Goal: Transaction & Acquisition: Book appointment/travel/reservation

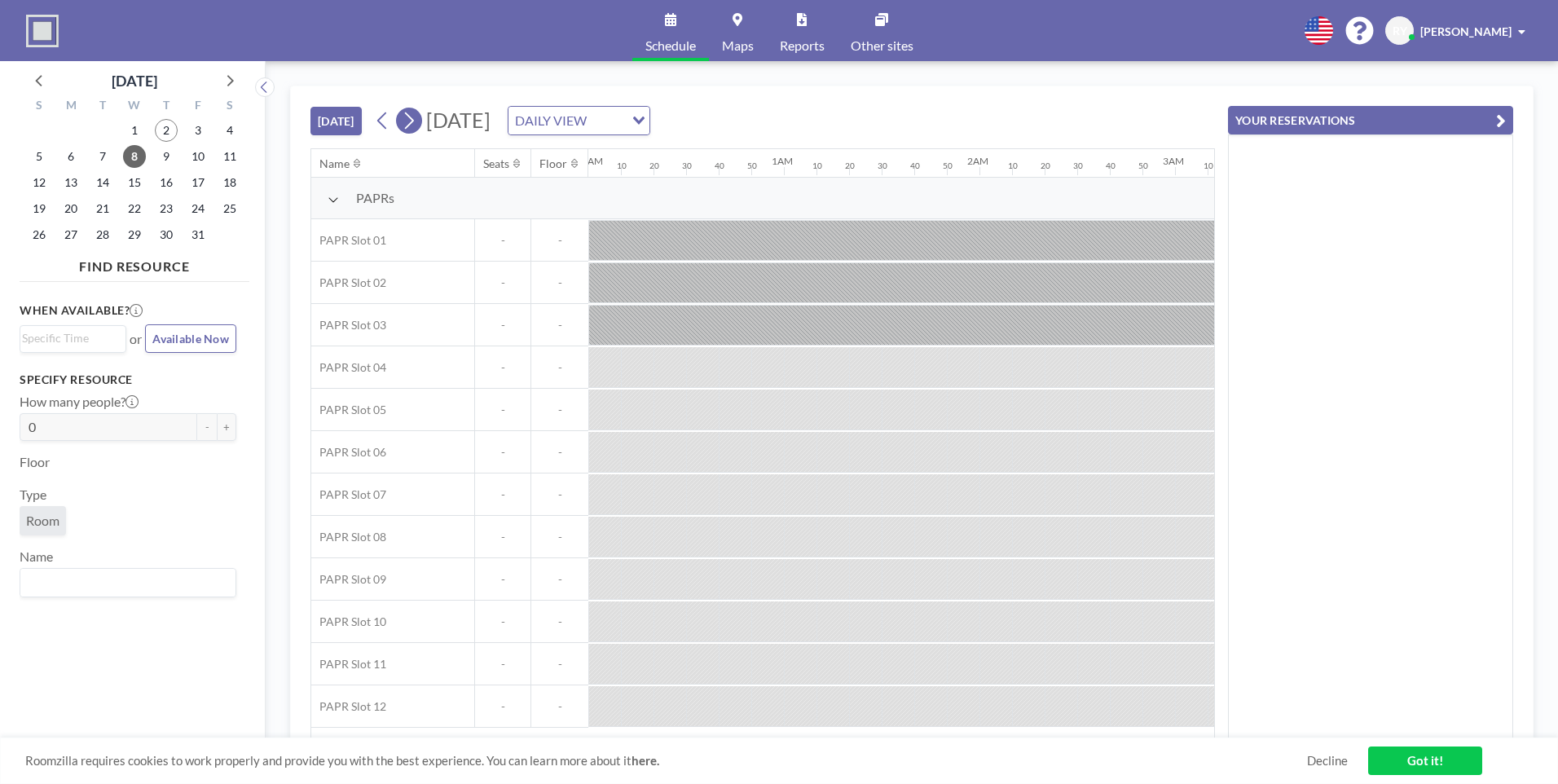
click at [422, 124] on button at bounding box center [410, 121] width 26 height 26
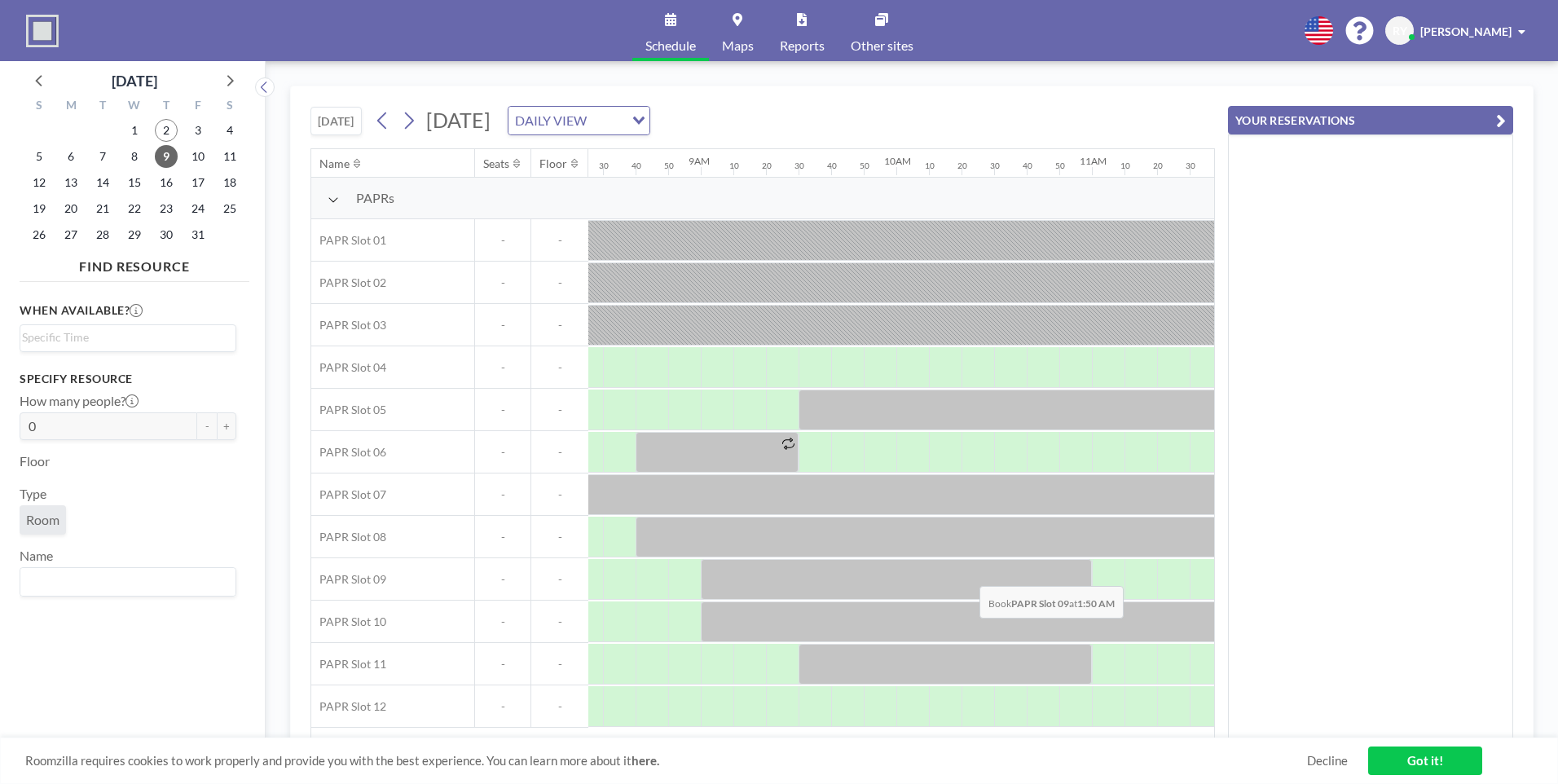
scroll to position [0, 1696]
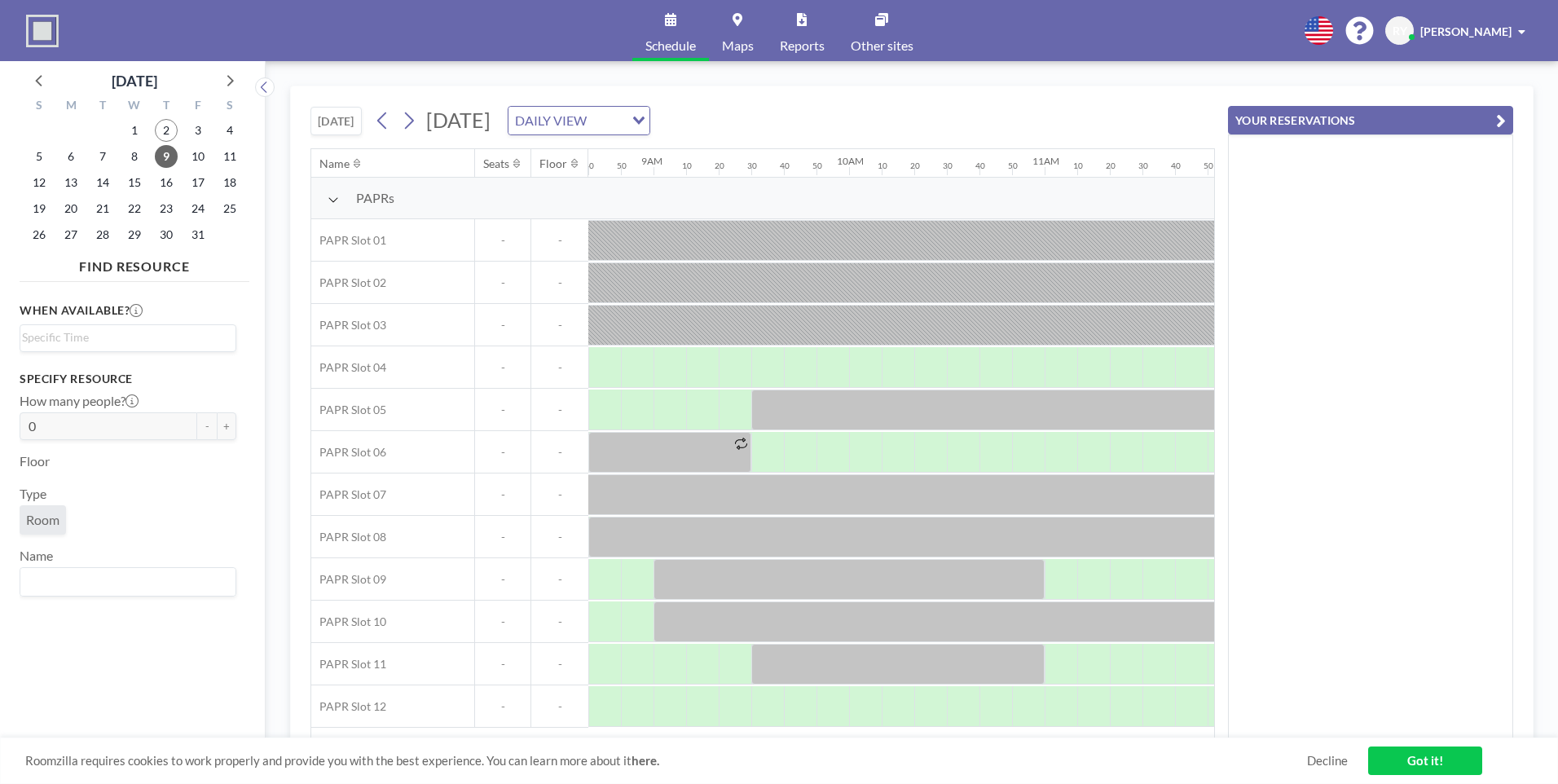
click at [768, 734] on div "[DATE] [DATE] DAILY VIEW Loading... Name Seats Floor 12AM 10 20 30 40 50 1AM 10…" at bounding box center [912, 423] width 1244 height 674
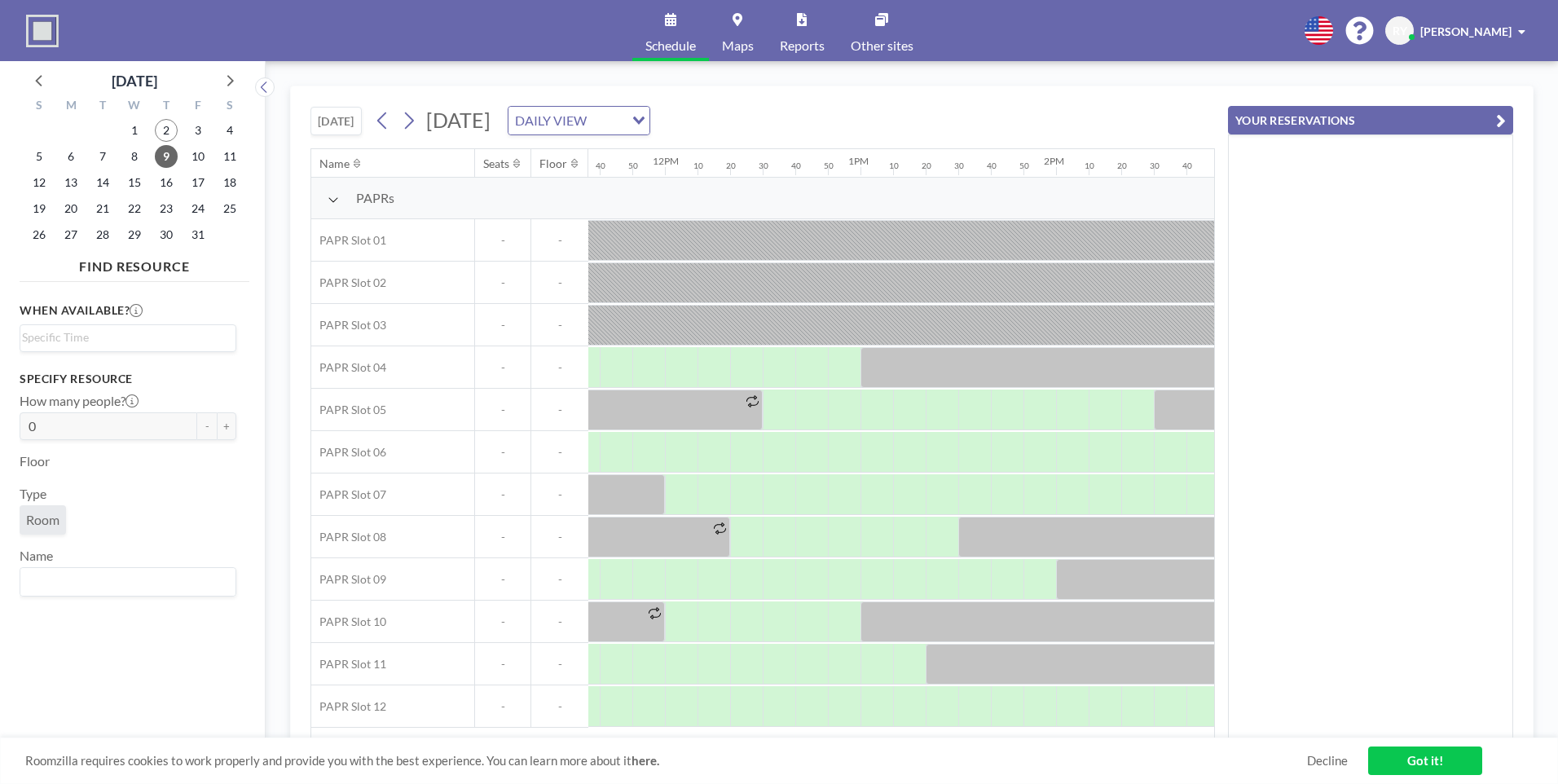
scroll to position [0, 2280]
click at [843, 738] on div "Roomzilla requires cookies to work properly and provide you with the best exper…" at bounding box center [779, 760] width 1558 height 46
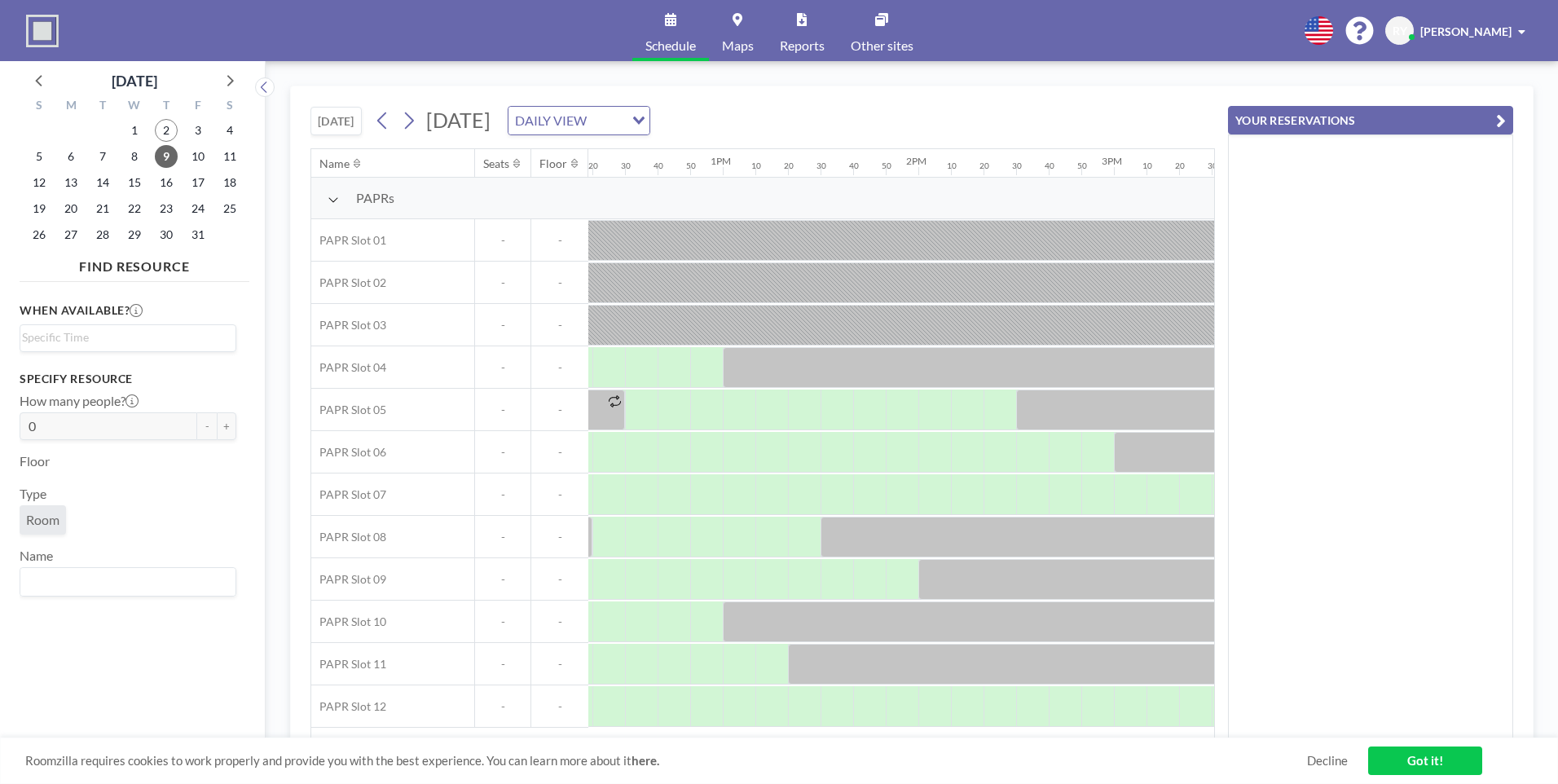
scroll to position [0, 2401]
click at [748, 492] on div at bounding box center [747, 494] width 33 height 41
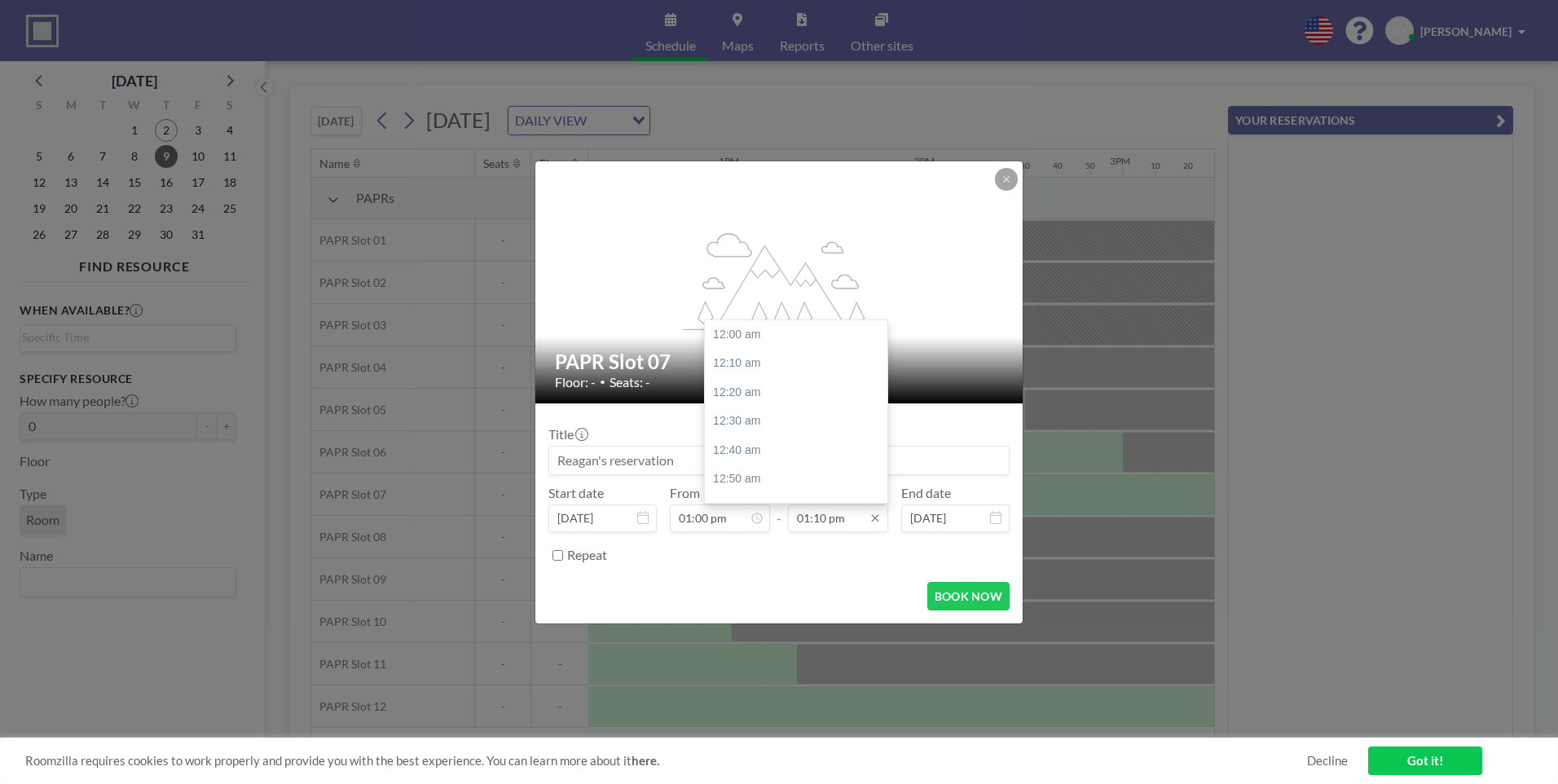
scroll to position [2292, 0]
click at [877, 525] on input "01:10 pm" at bounding box center [838, 518] width 100 height 27
click at [756, 363] on div "06:00 pm" at bounding box center [800, 360] width 191 height 29
type input "06:00 pm"
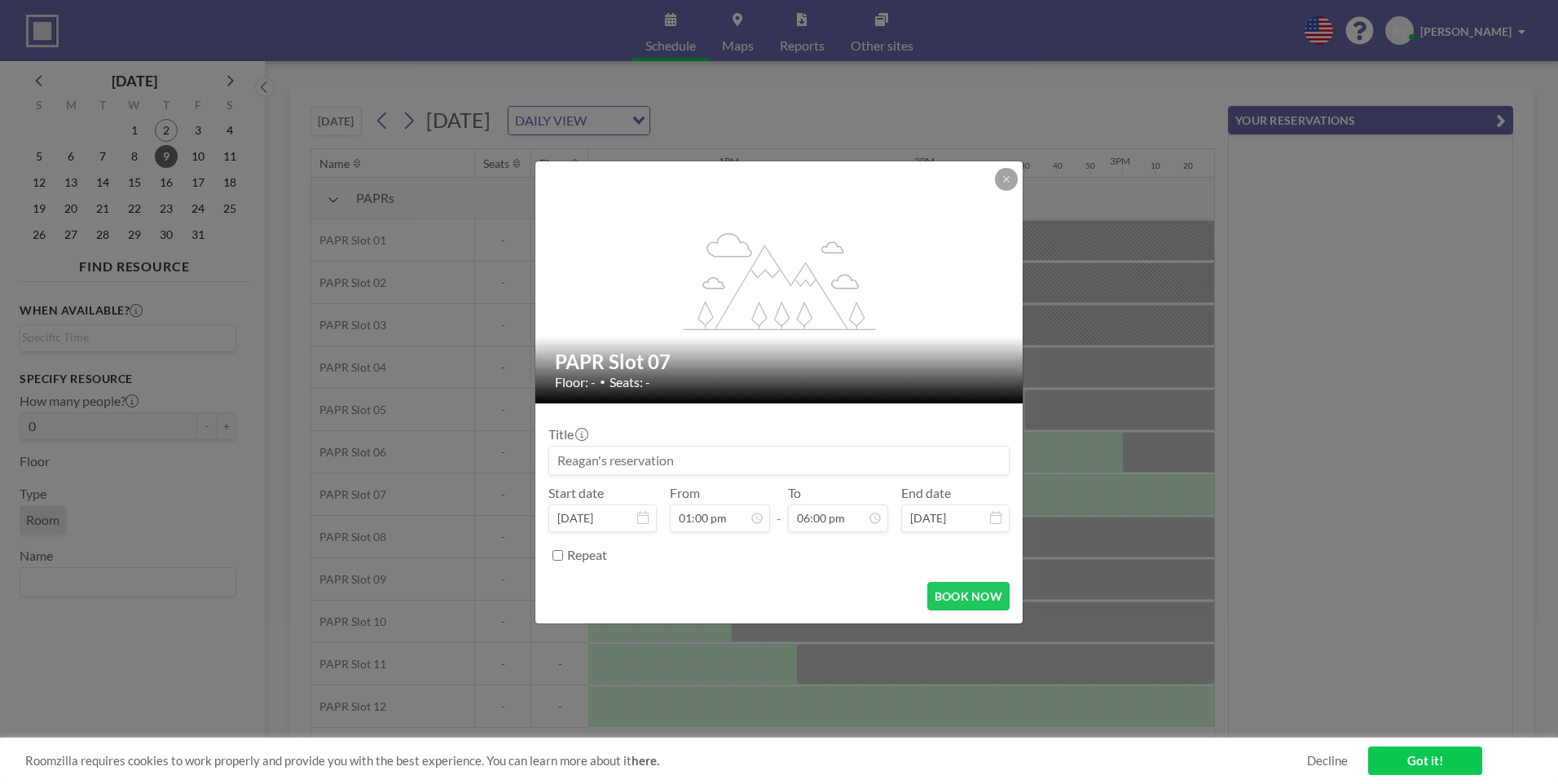
scroll to position [3132, 0]
click at [960, 604] on button "BOOK NOW" at bounding box center [968, 596] width 82 height 28
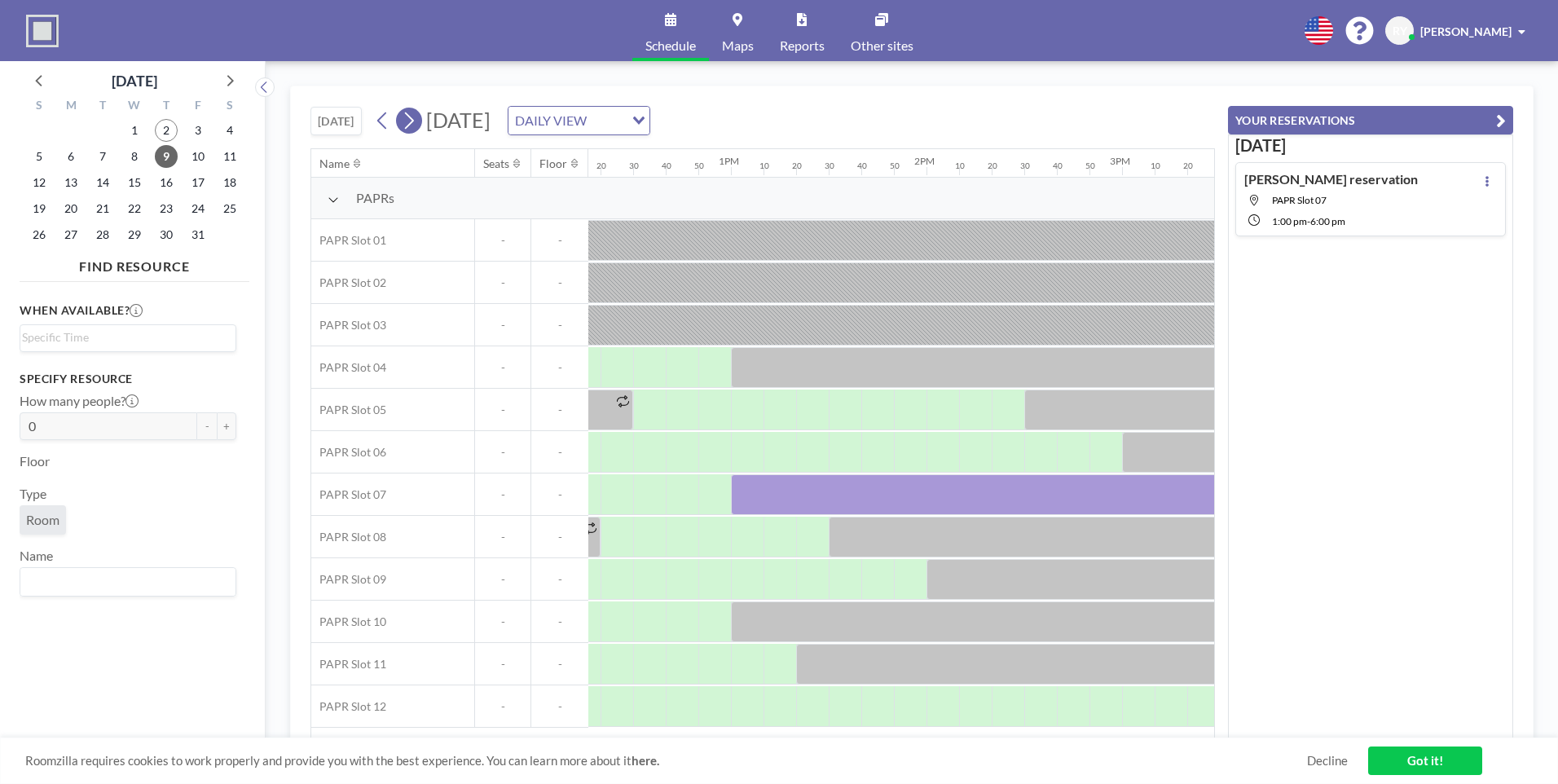
click at [414, 123] on icon at bounding box center [410, 121] width 9 height 17
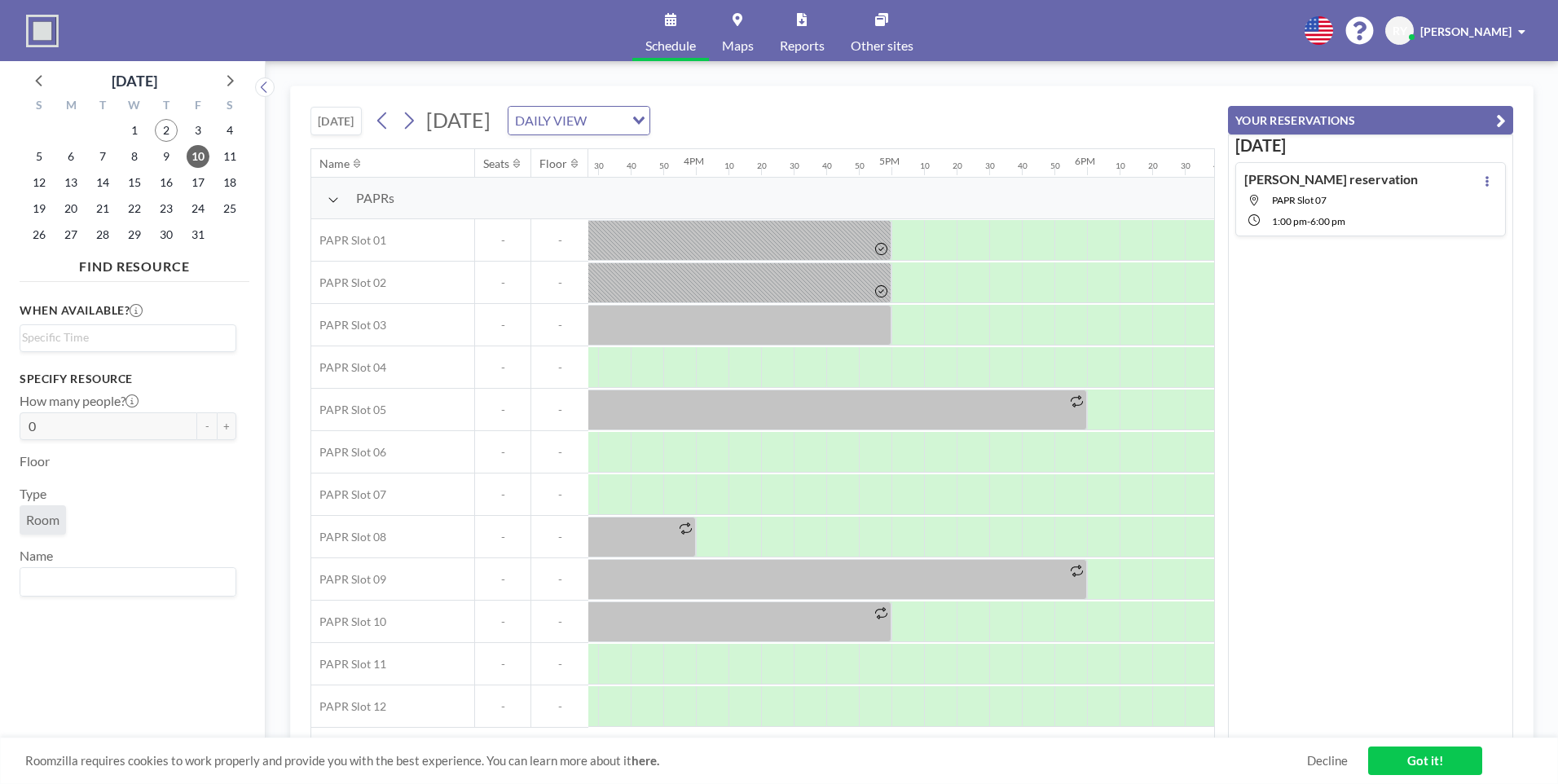
scroll to position [0, 3129]
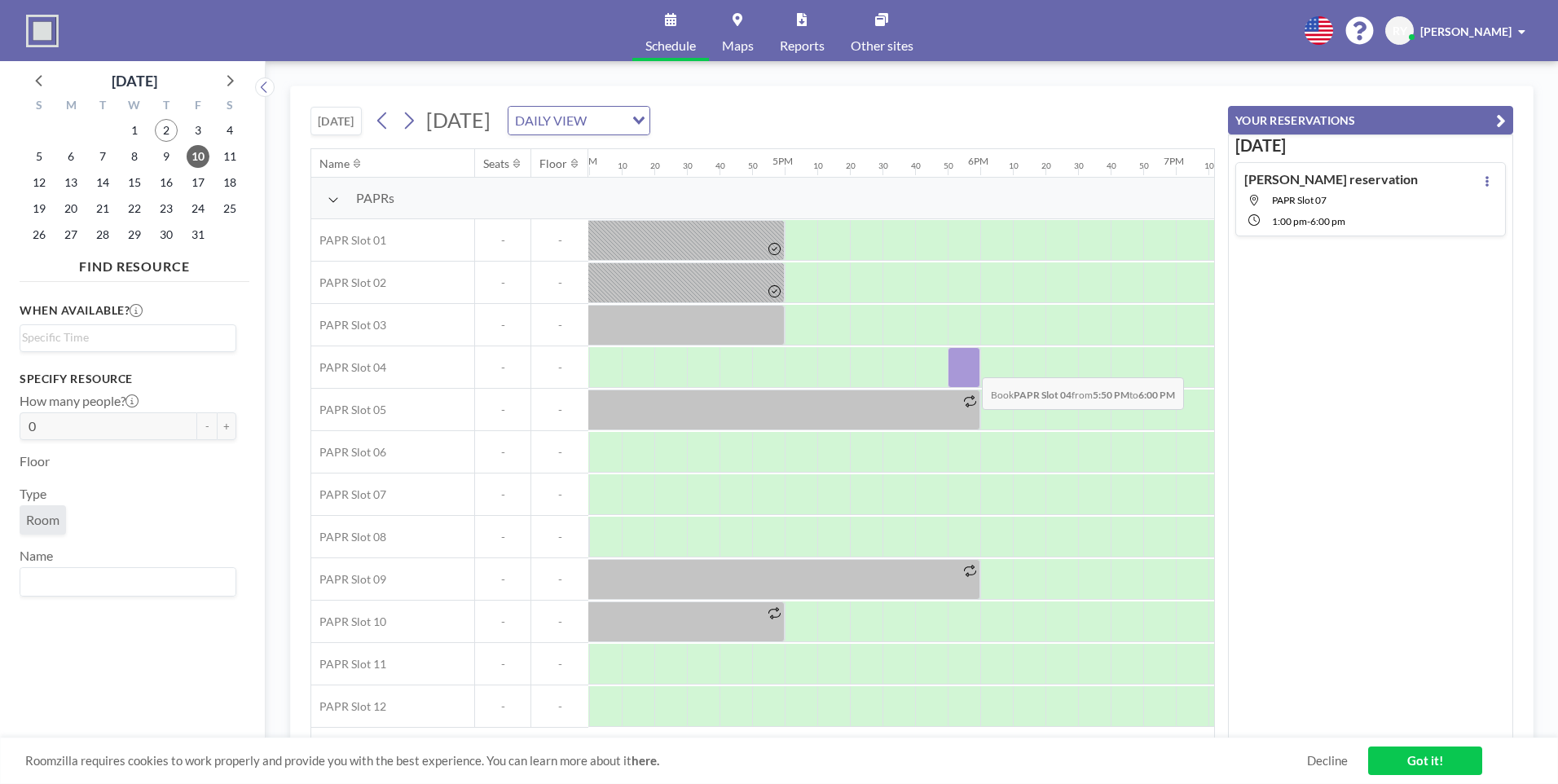
drag, startPoint x: 977, startPoint y: 365, endPoint x: 967, endPoint y: 365, distance: 10.0
click at [967, 365] on div at bounding box center [964, 367] width 33 height 41
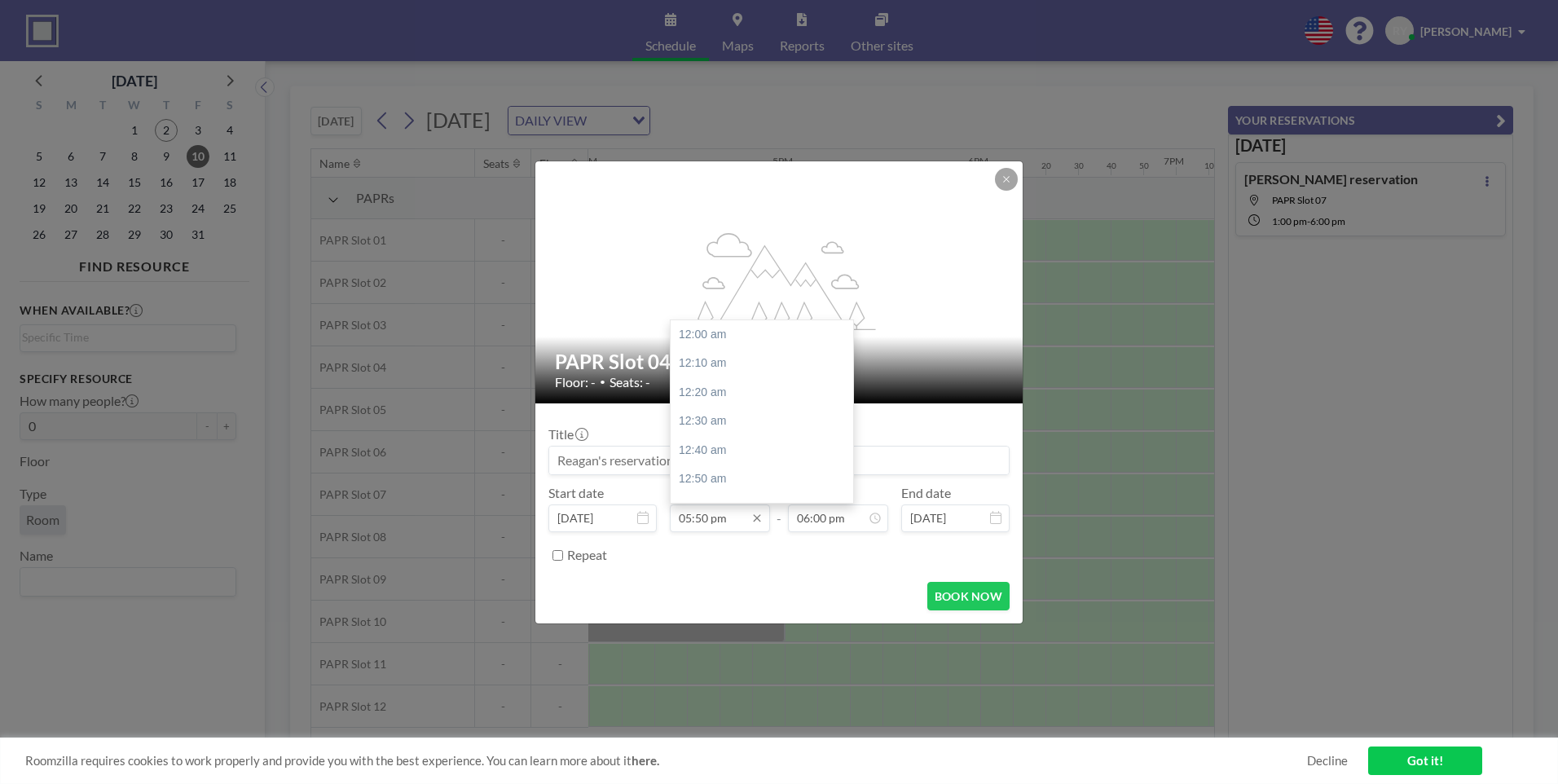
scroll to position [3104, 0]
click at [756, 517] on icon at bounding box center [757, 518] width 8 height 8
click at [720, 397] on div "02:00 pm" at bounding box center [766, 400] width 191 height 29
type input "02:00 pm"
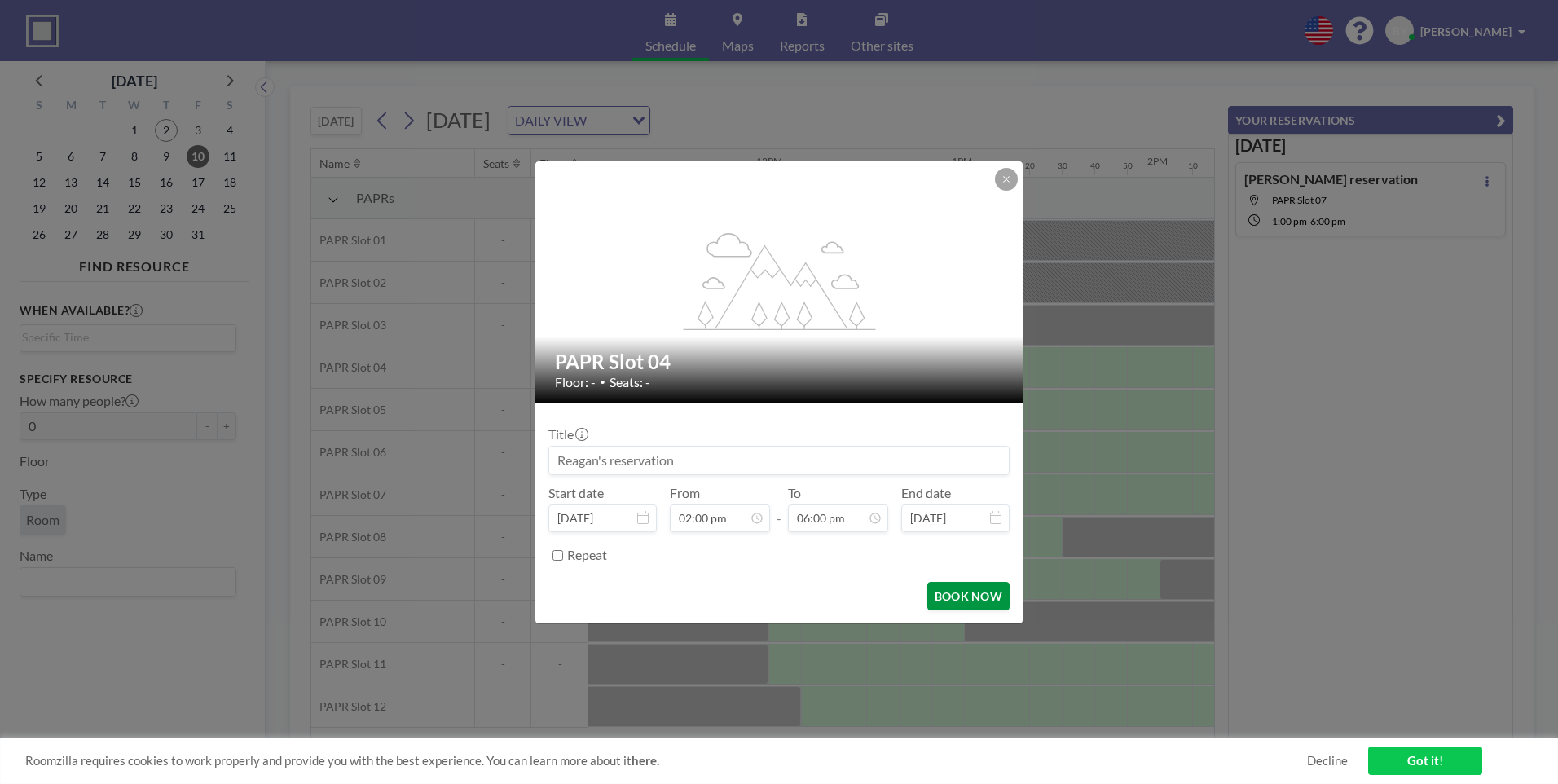
scroll to position [0, 2706]
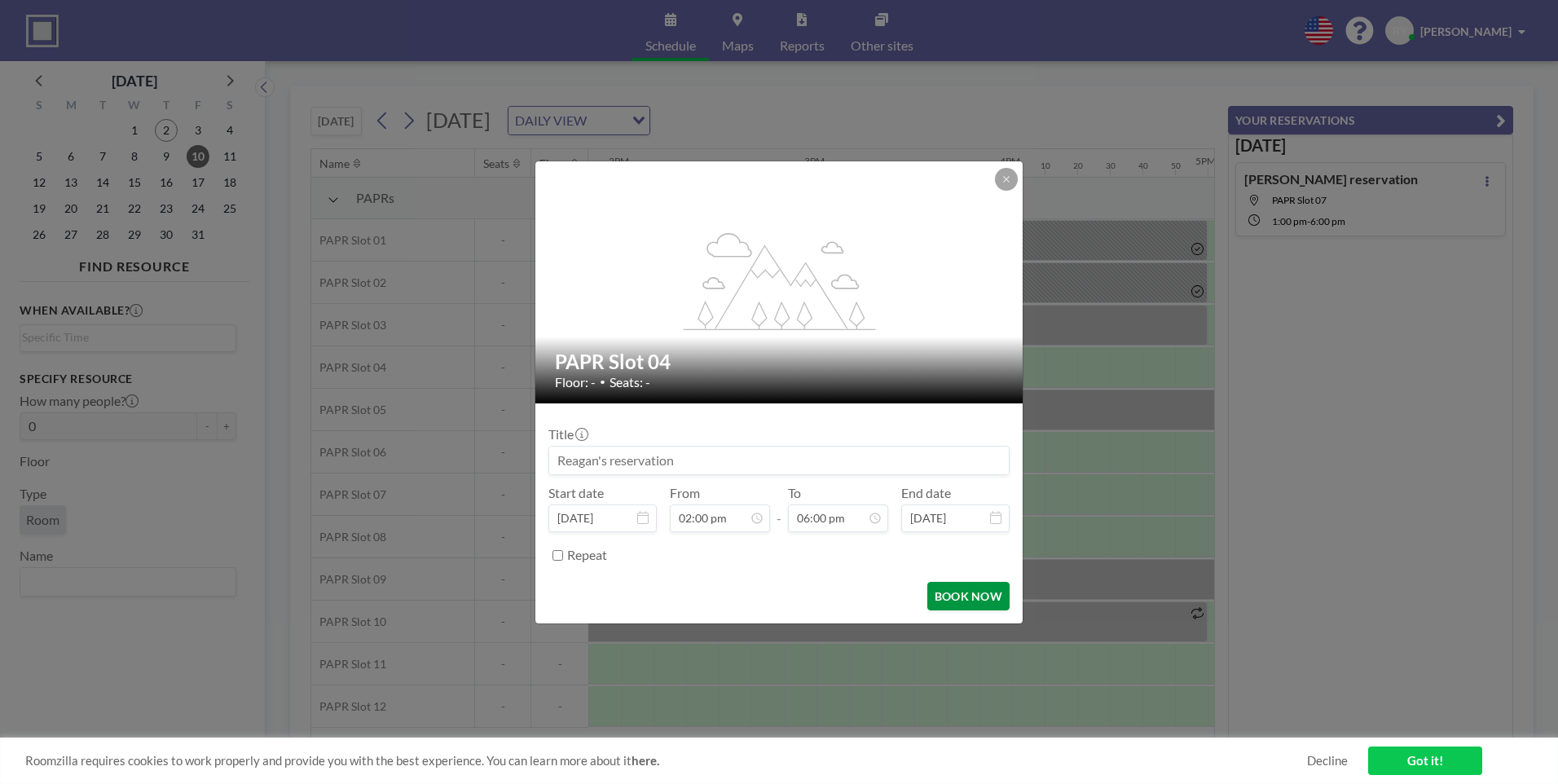
click at [964, 592] on button "BOOK NOW" at bounding box center [968, 596] width 82 height 28
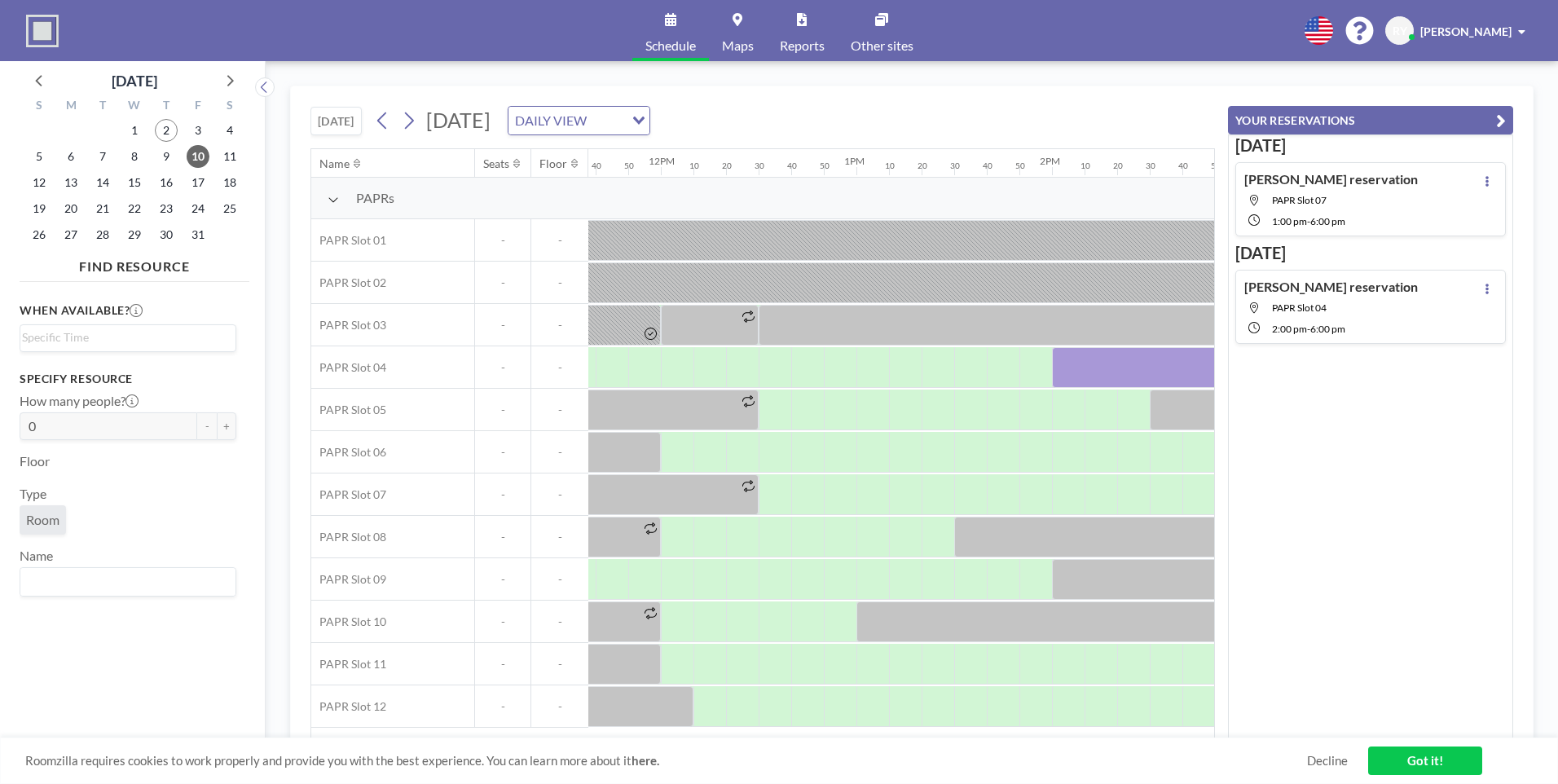
scroll to position [0, 2695]
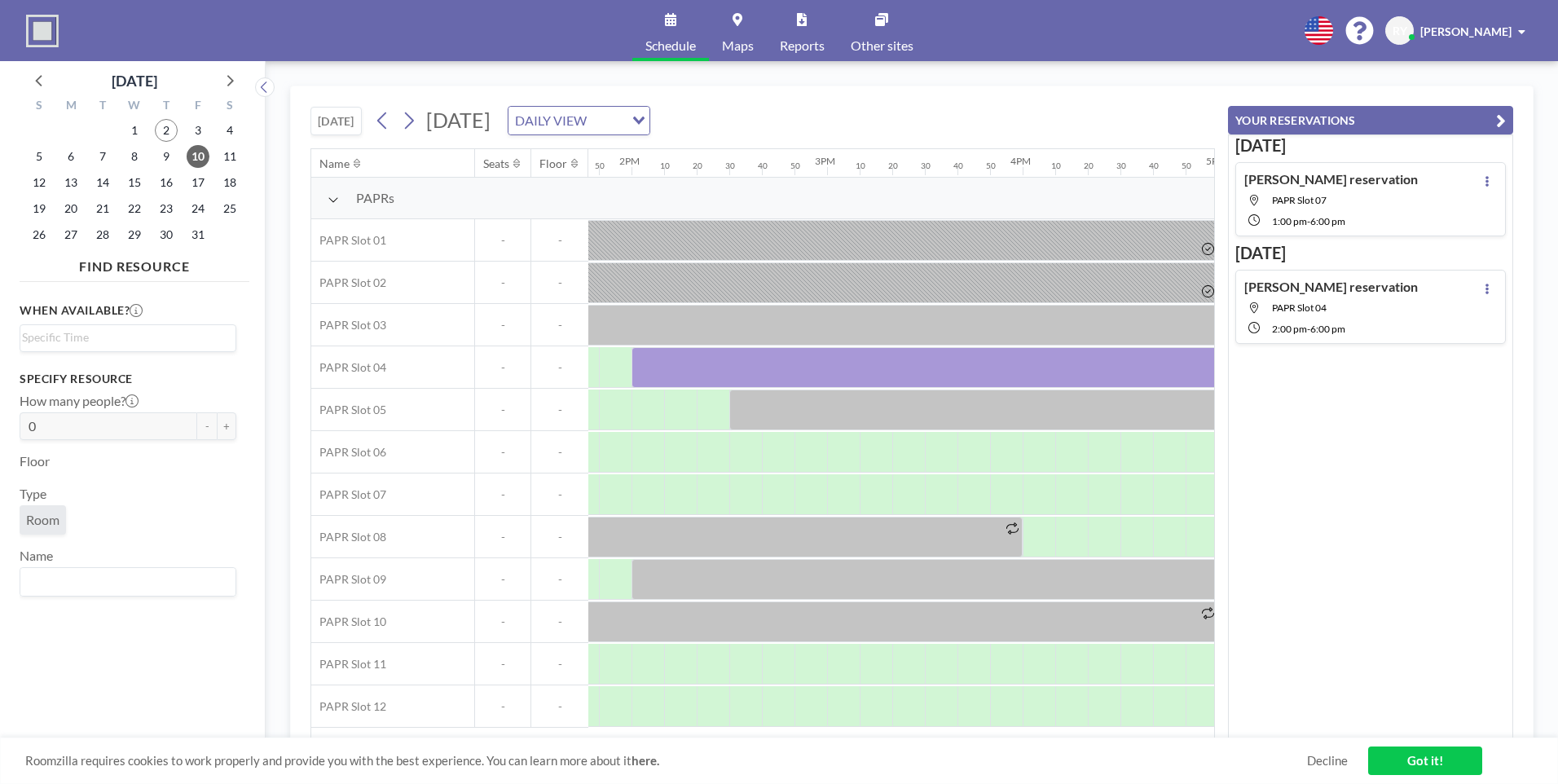
click at [1504, 117] on icon "button" at bounding box center [1501, 120] width 9 height 20
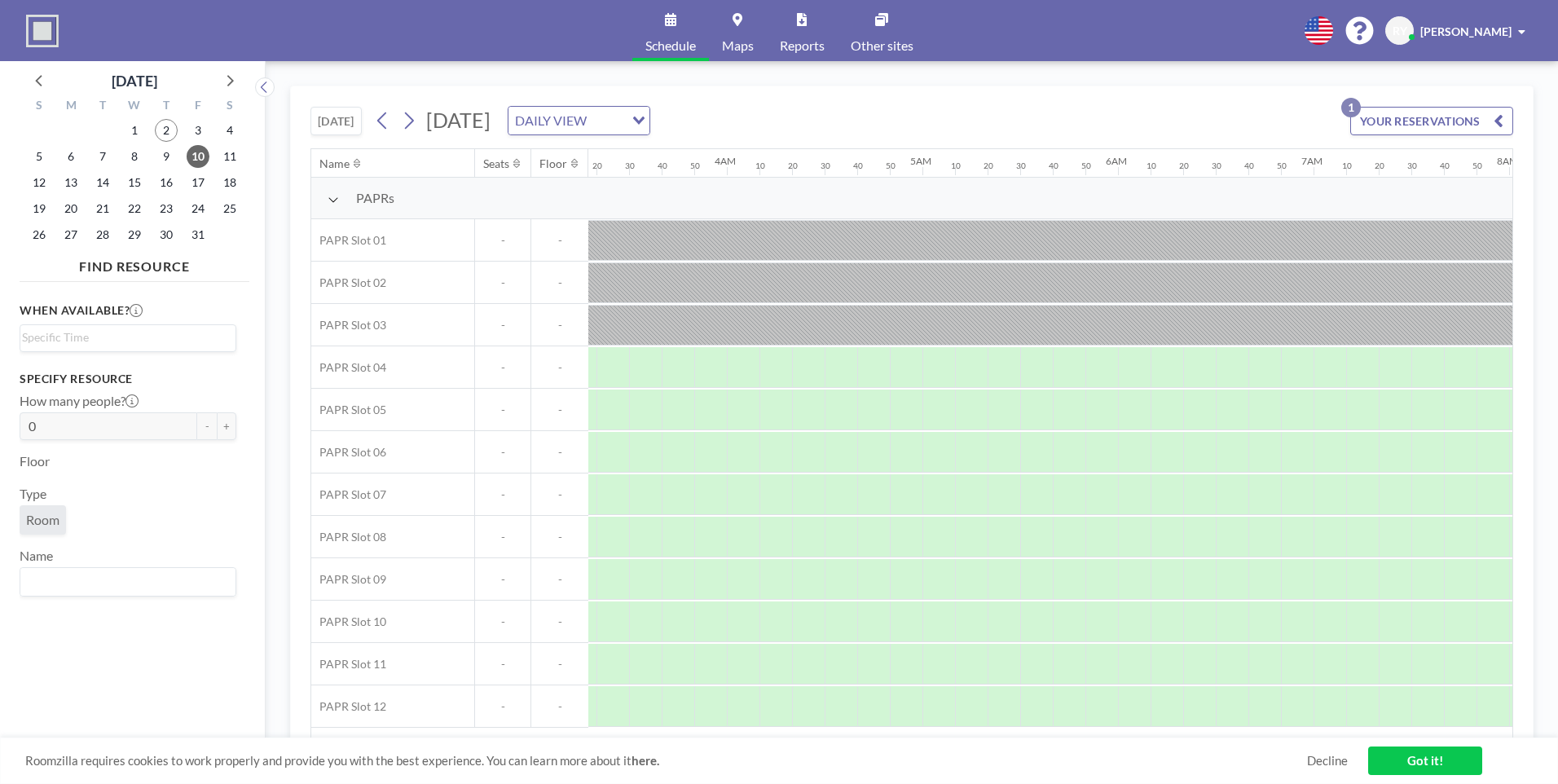
scroll to position [0, 617]
click at [382, 112] on icon at bounding box center [382, 121] width 15 height 25
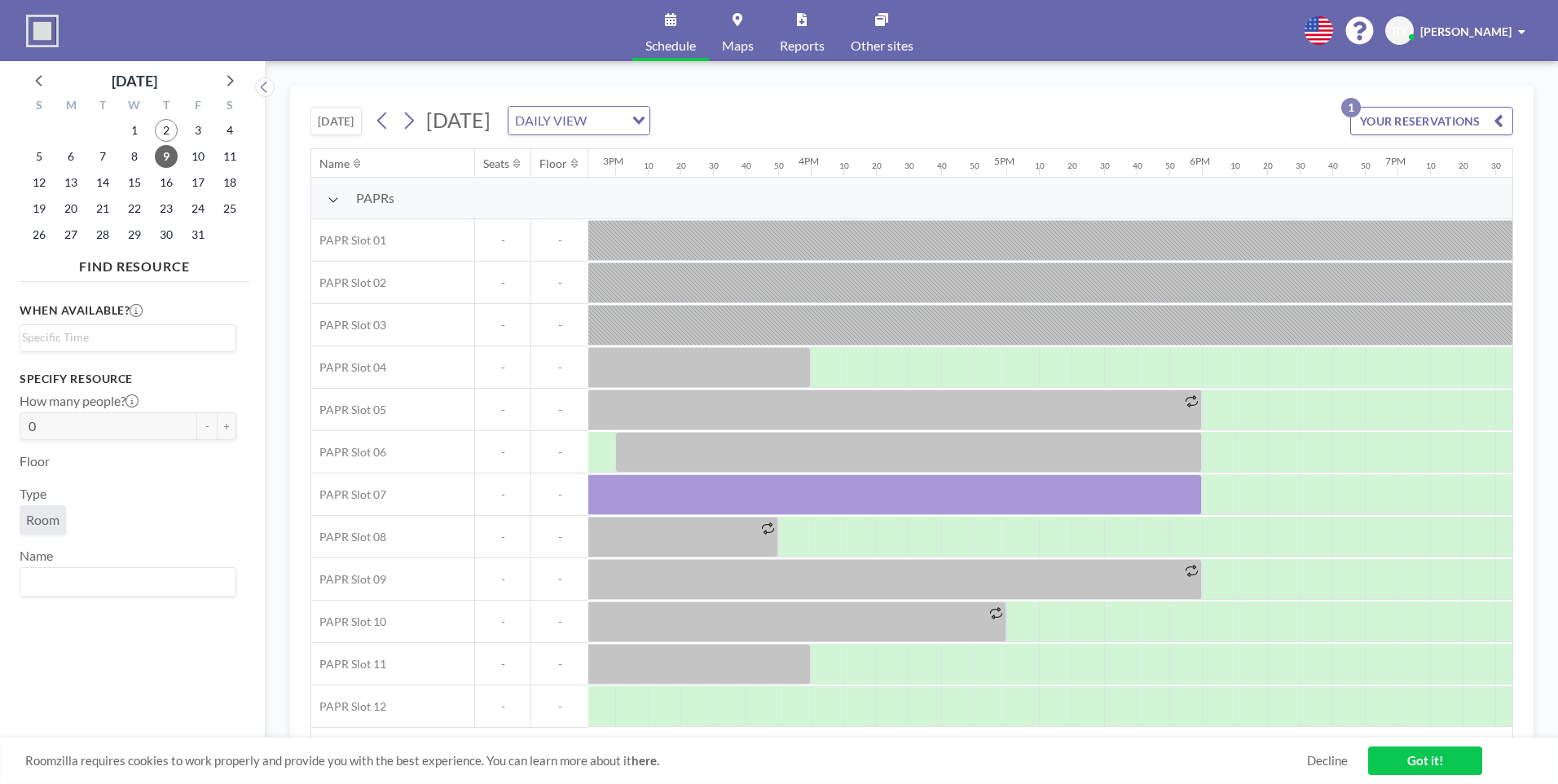
scroll to position [0, 2911]
